Goal: Transaction & Acquisition: Register for event/course

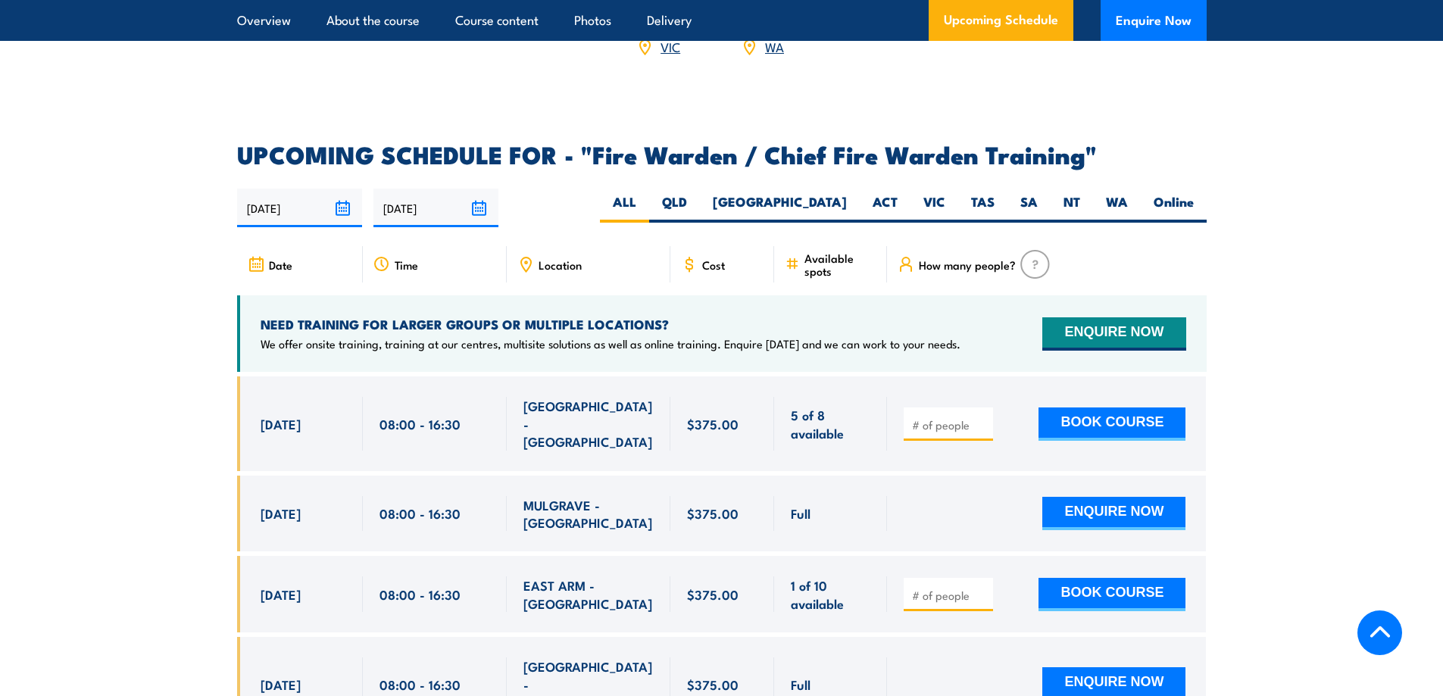
scroll to position [2576, 0]
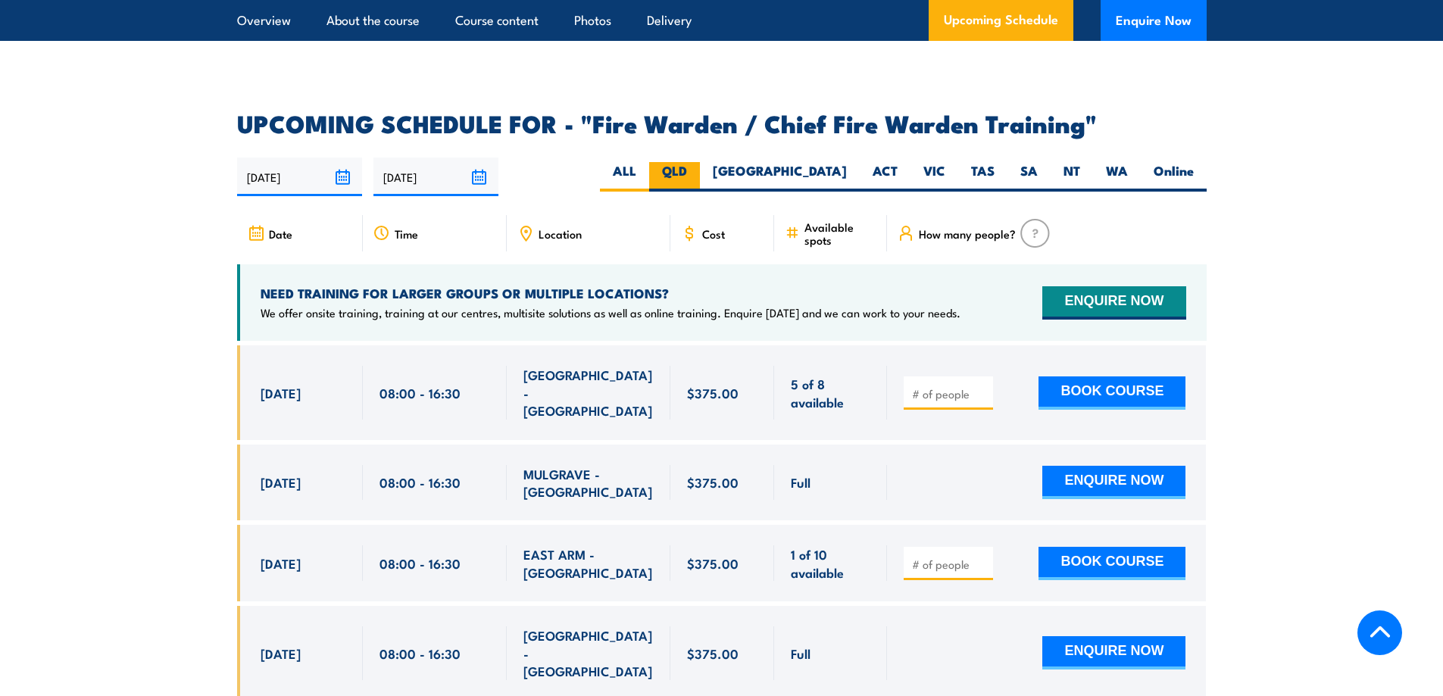
click at [700, 168] on label "QLD" at bounding box center [674, 177] width 51 height 30
click at [697, 168] on input "QLD" at bounding box center [692, 167] width 10 height 10
radio input "true"
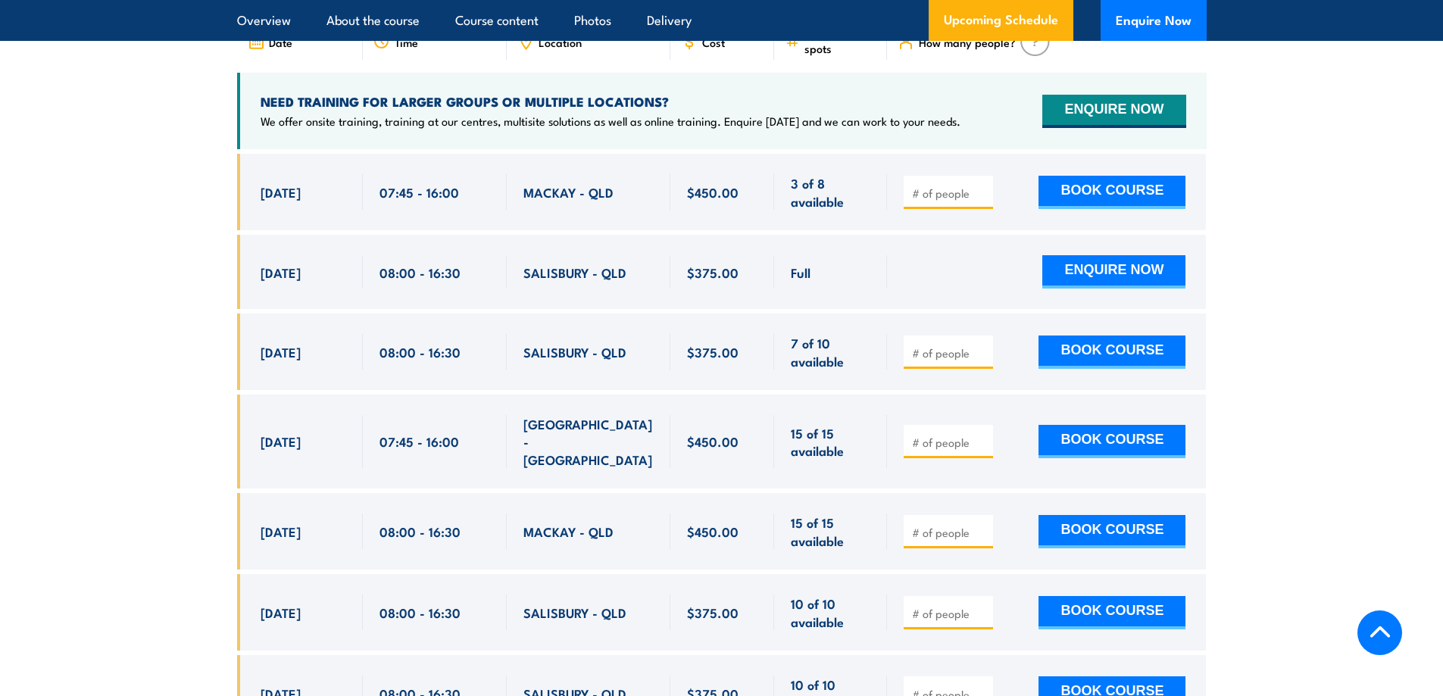
scroll to position [2767, 0]
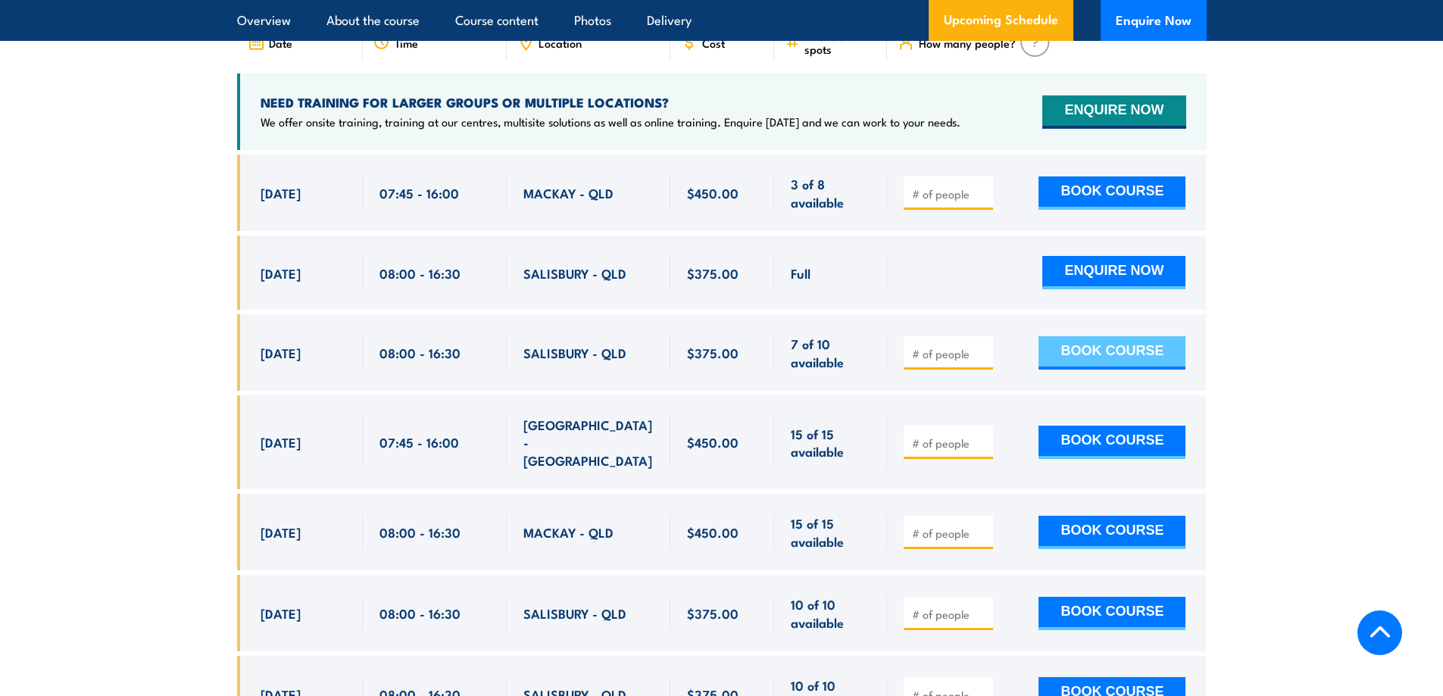
click at [1117, 344] on button "BOOK COURSE" at bounding box center [1112, 352] width 147 height 33
type input "1"
click at [983, 346] on input "1" at bounding box center [950, 353] width 76 height 15
click at [1107, 352] on button "BOOK COURSE" at bounding box center [1112, 352] width 147 height 33
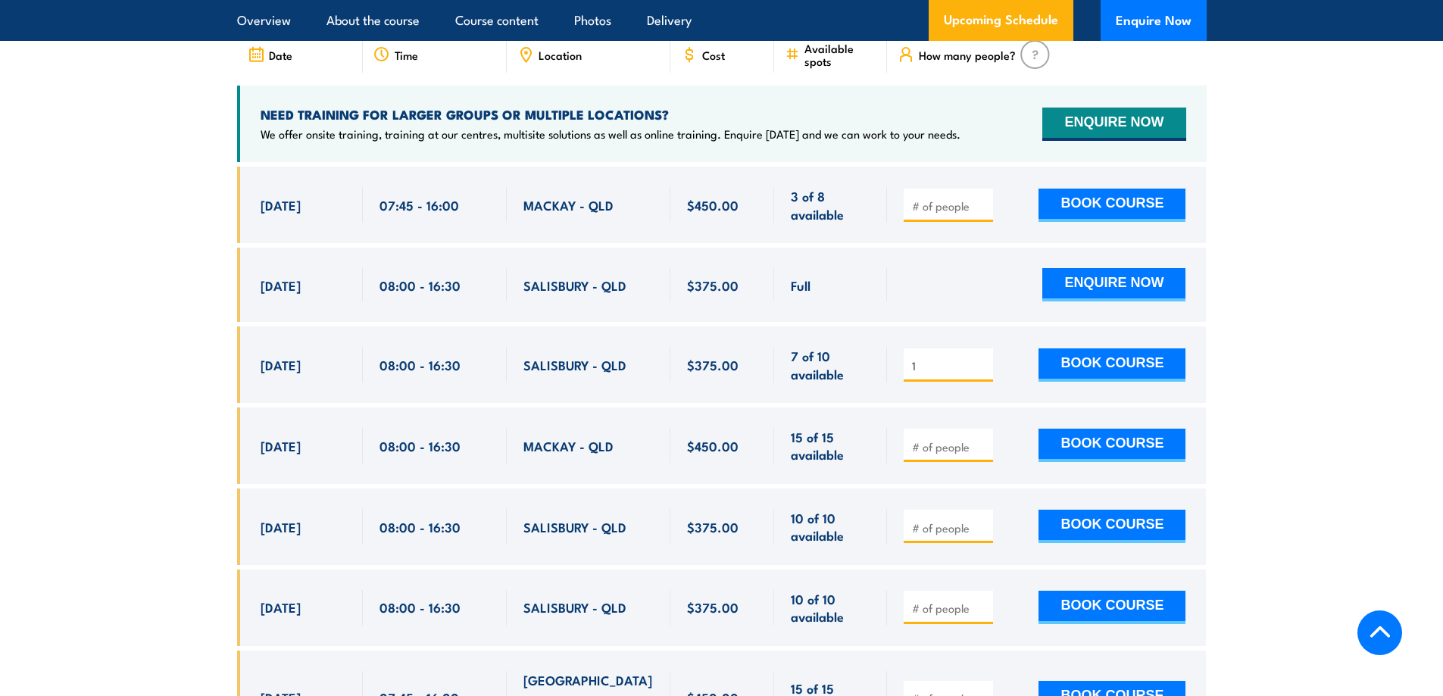
scroll to position [2767, 0]
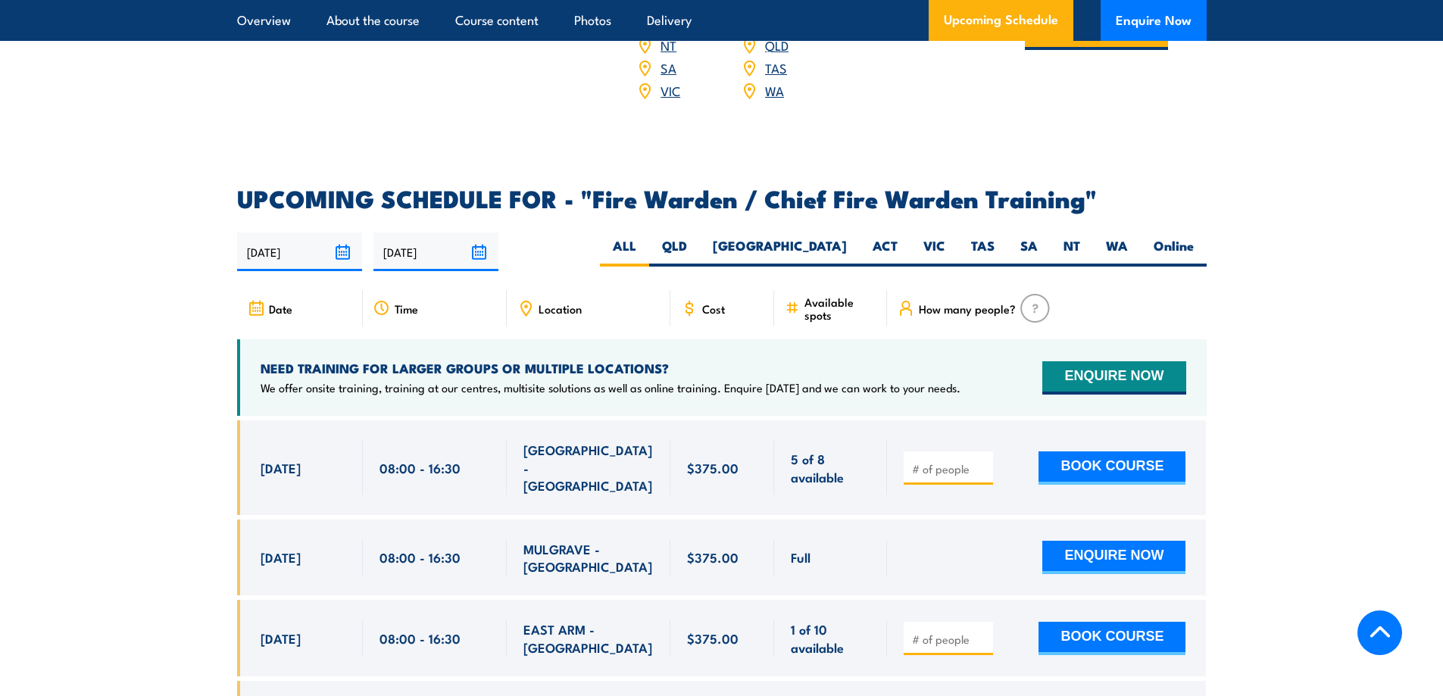
scroll to position [2500, 0]
click at [700, 256] on label "QLD" at bounding box center [674, 253] width 51 height 30
click at [697, 248] on input "QLD" at bounding box center [692, 243] width 10 height 10
radio input "true"
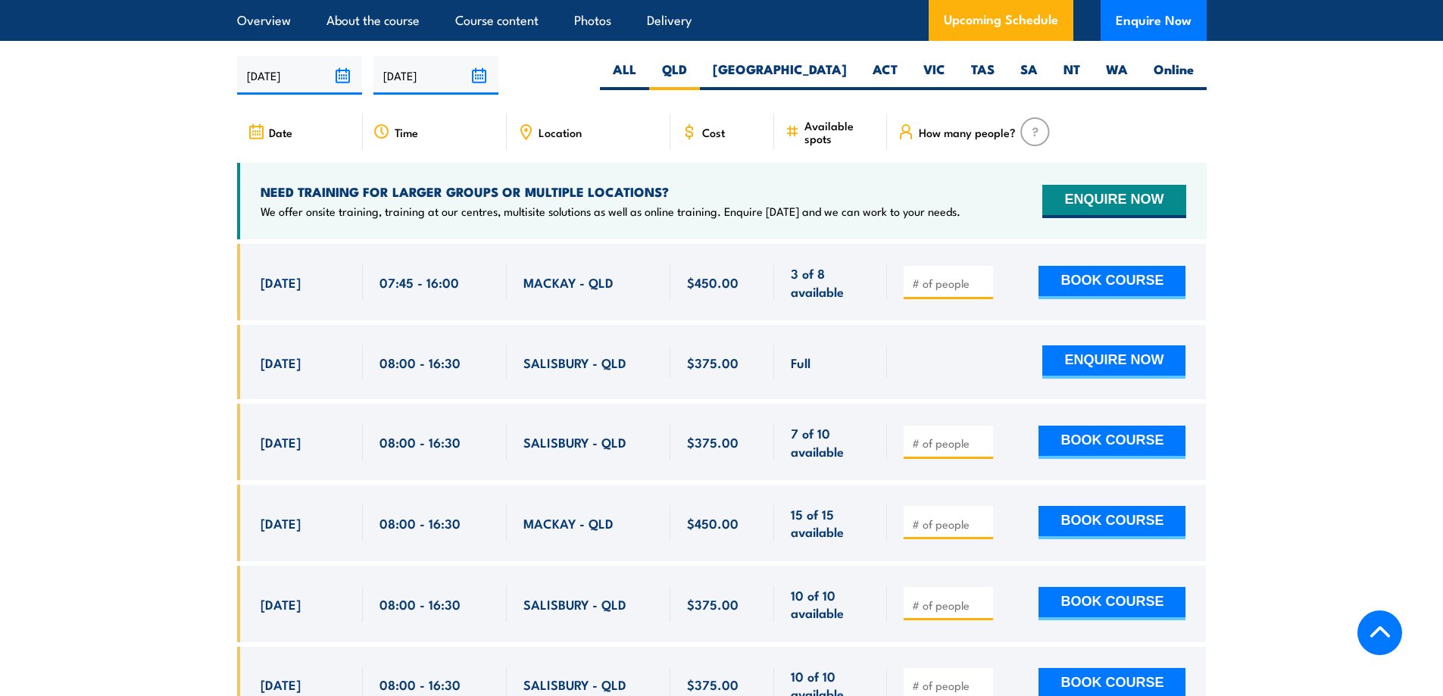
scroll to position [2684, 0]
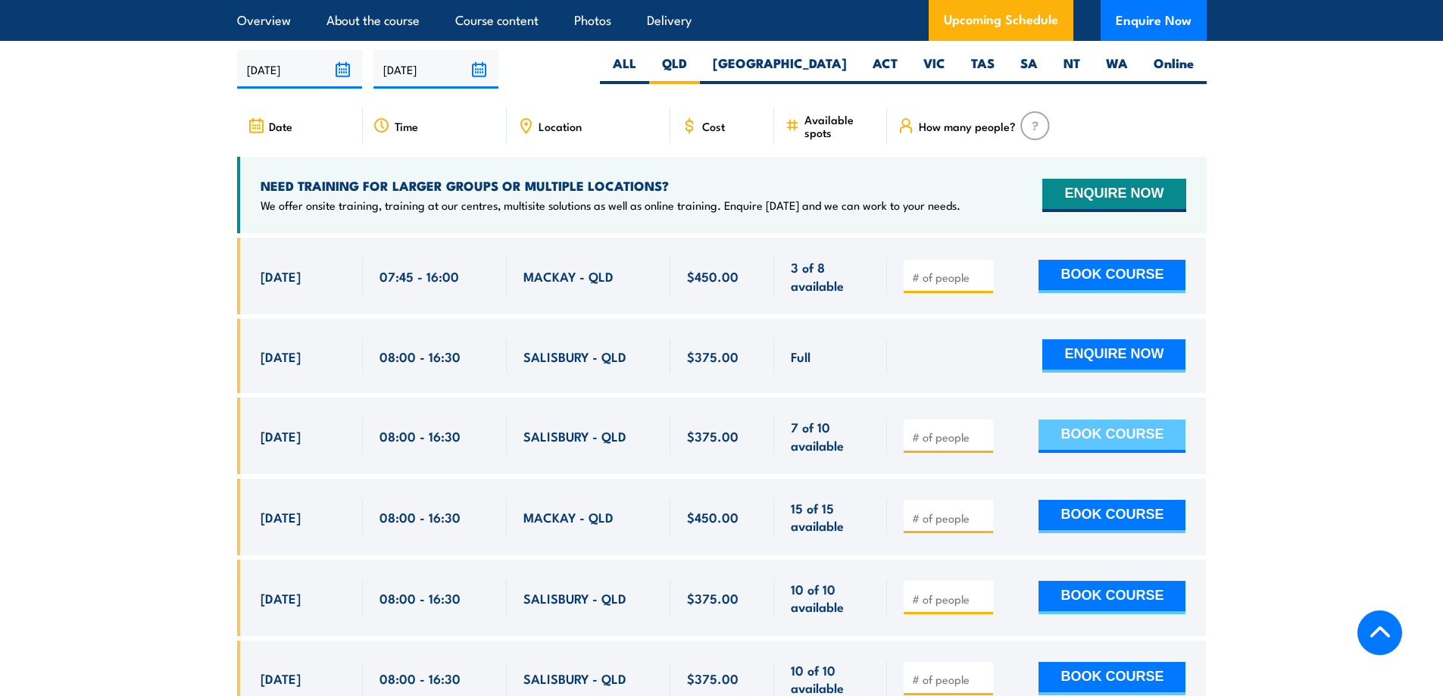
click at [1088, 433] on button "BOOK COURSE" at bounding box center [1112, 436] width 147 height 33
type input "1"
click at [982, 430] on input "1" at bounding box center [950, 437] width 76 height 15
click at [1092, 434] on button "BOOK COURSE" at bounding box center [1112, 436] width 147 height 33
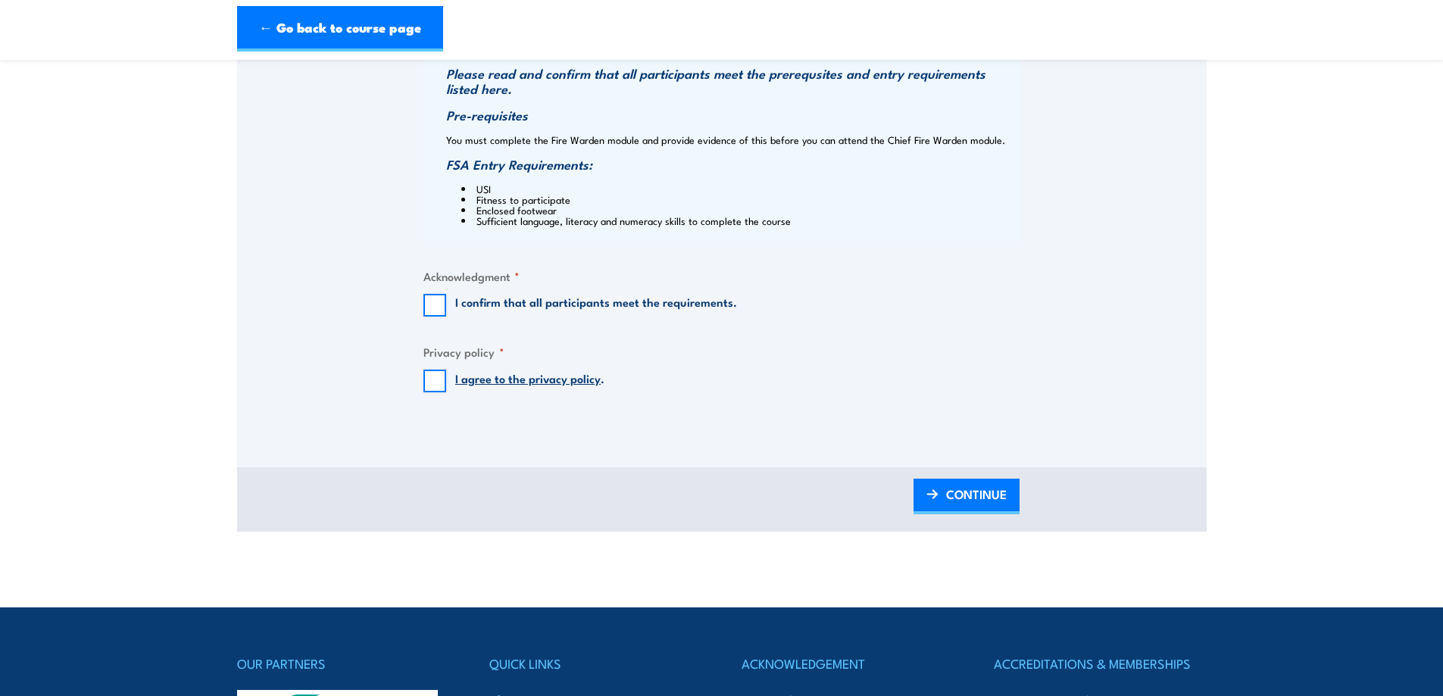
scroll to position [1136, 0]
